Goal: Find specific page/section: Find specific page/section

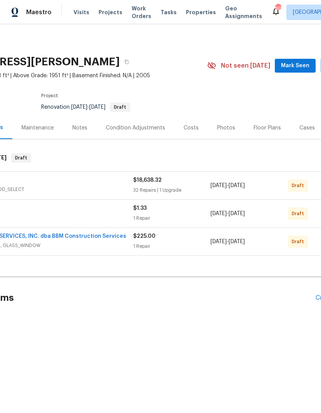
scroll to position [0, 86]
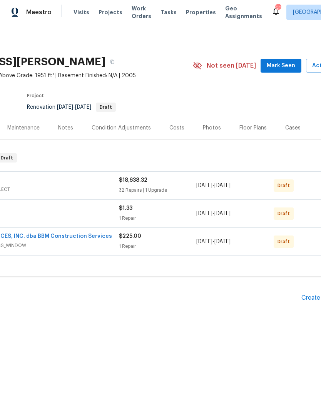
click at [251, 128] on div "Floor Plans" at bounding box center [252, 128] width 27 height 8
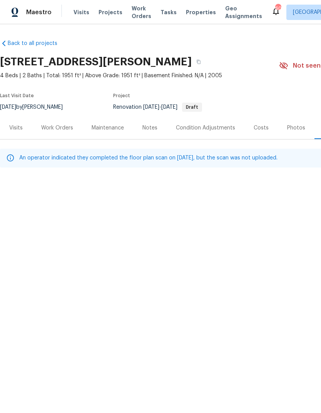
click at [62, 131] on div "Work Orders" at bounding box center [57, 128] width 32 height 8
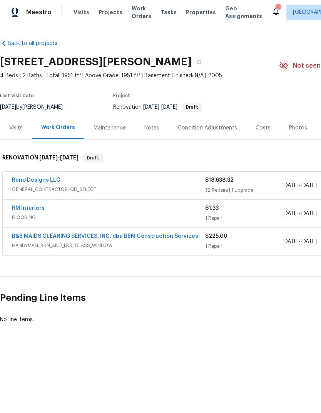
click at [162, 188] on span "GENERAL_CONTRACTOR, OD_SELECT" at bounding box center [108, 190] width 193 height 8
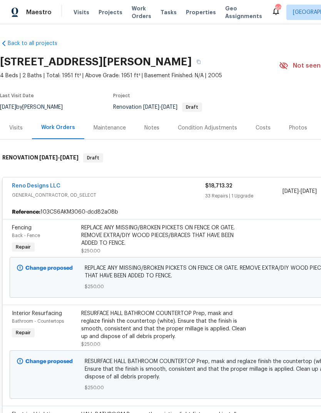
click at [165, 240] on div "REPLACE ANY MISSING/BROKEN PICKETS ON FENCE OR GATE. REMOVE EXTRA/DIY WOOD PIEC…" at bounding box center [165, 235] width 168 height 23
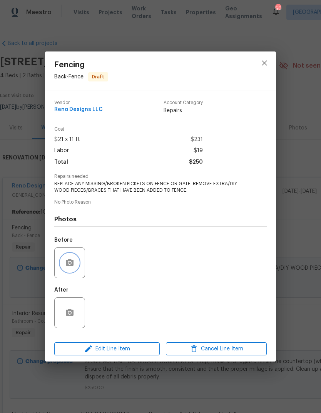
click at [78, 267] on button "button" at bounding box center [69, 263] width 18 height 18
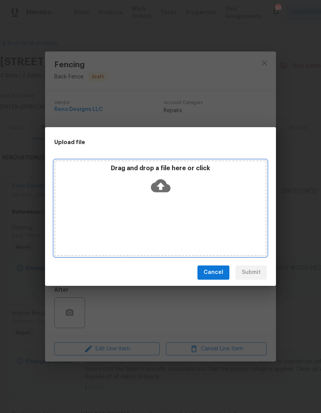
click at [165, 190] on icon at bounding box center [161, 185] width 20 height 13
